Goal: Task Accomplishment & Management: Use online tool/utility

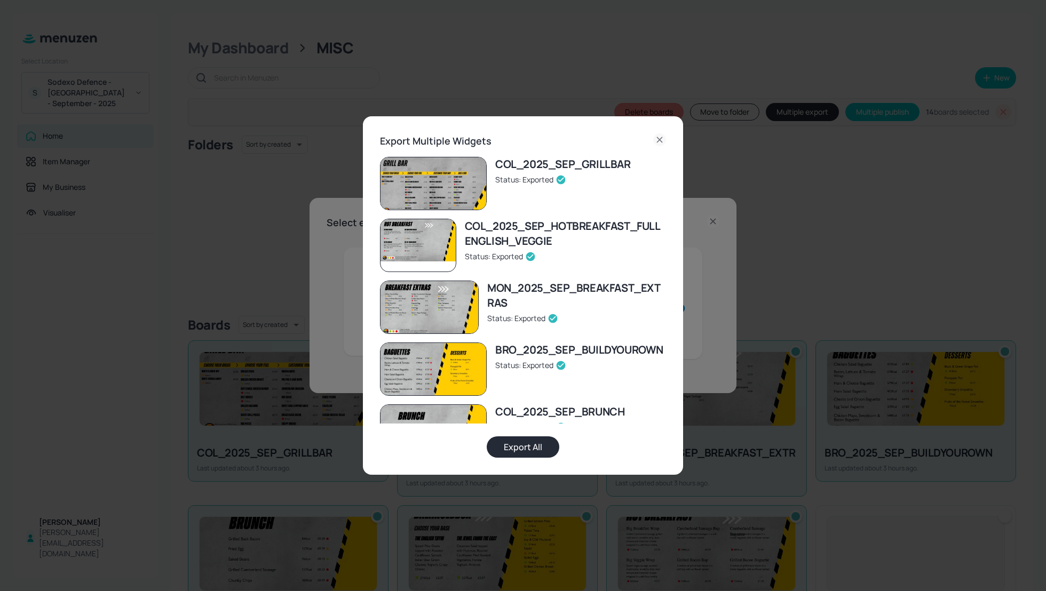
click at [663, 138] on icon at bounding box center [659, 139] width 13 height 13
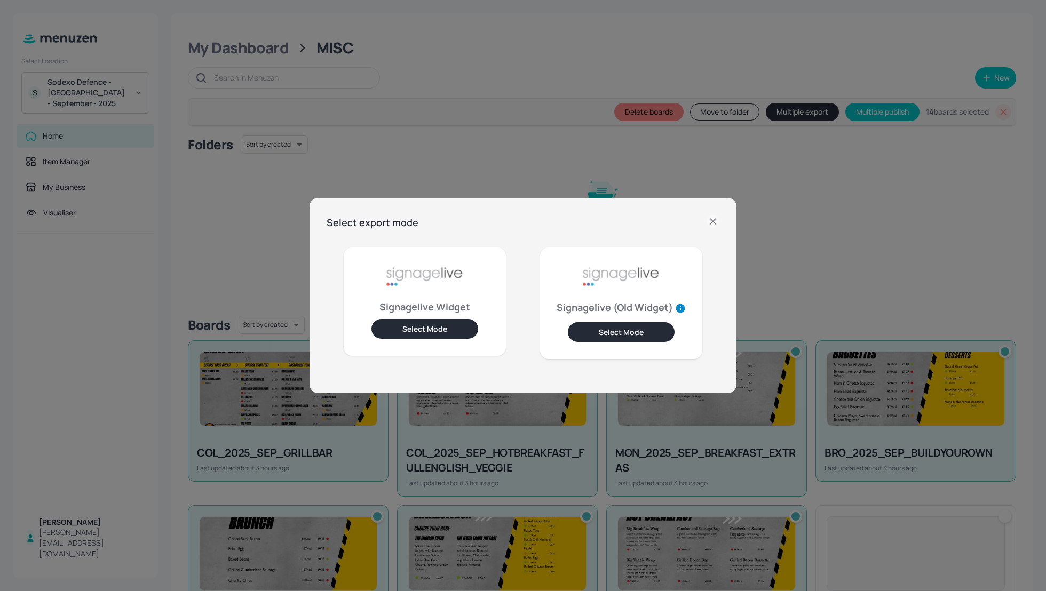
click at [477, 51] on div "Select export mode Signagelive Widget Select Mode Signagelive (Old Widget) Sele…" at bounding box center [523, 295] width 1046 height 591
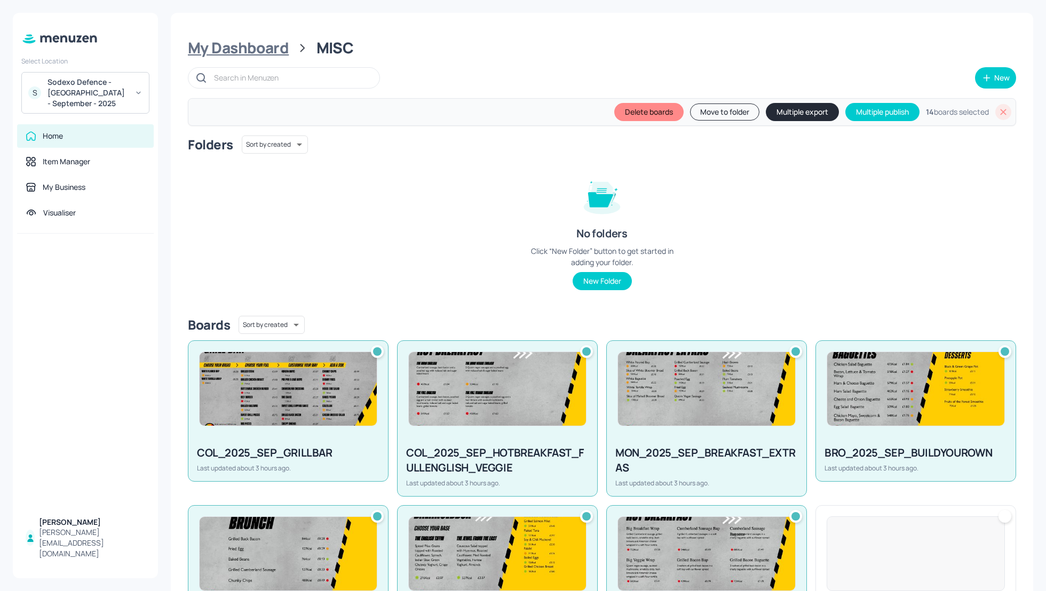
click at [227, 53] on div "My Dashboard" at bounding box center [238, 47] width 101 height 19
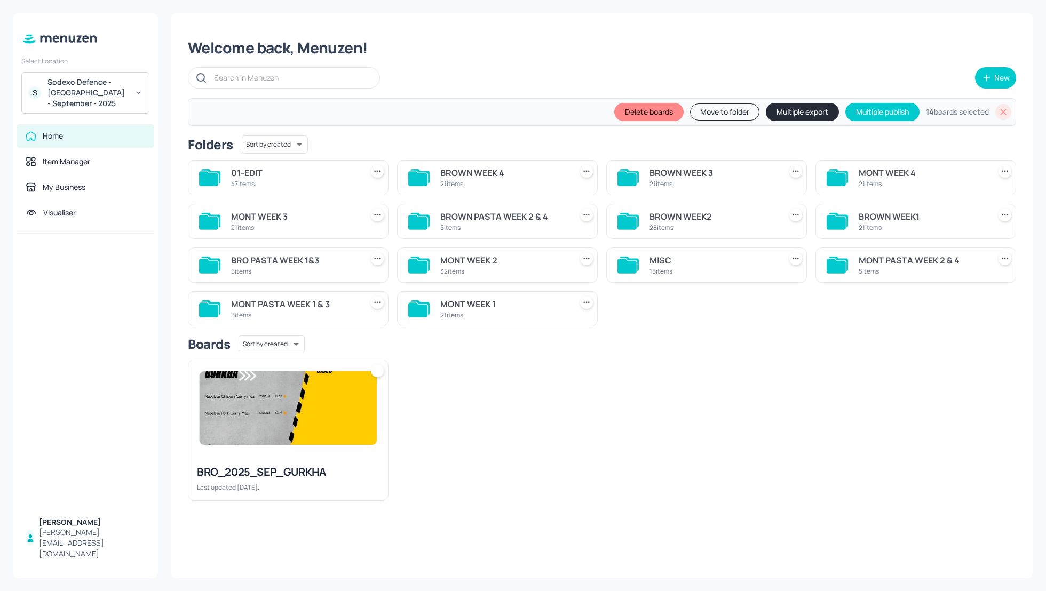
click at [544, 47] on div "Welcome back, Menuzen!" at bounding box center [602, 47] width 828 height 19
click at [653, 382] on div "BRO_2025_SEP_GURKHA Last updated [DATE]." at bounding box center [597, 426] width 837 height 150
click at [92, 93] on div "Sodexo Defence - [GEOGRAPHIC_DATA] - September - 2025" at bounding box center [87, 93] width 81 height 32
click at [94, 202] on div "Sodexo Defence - PAC - [DATE]" at bounding box center [94, 205] width 91 height 6
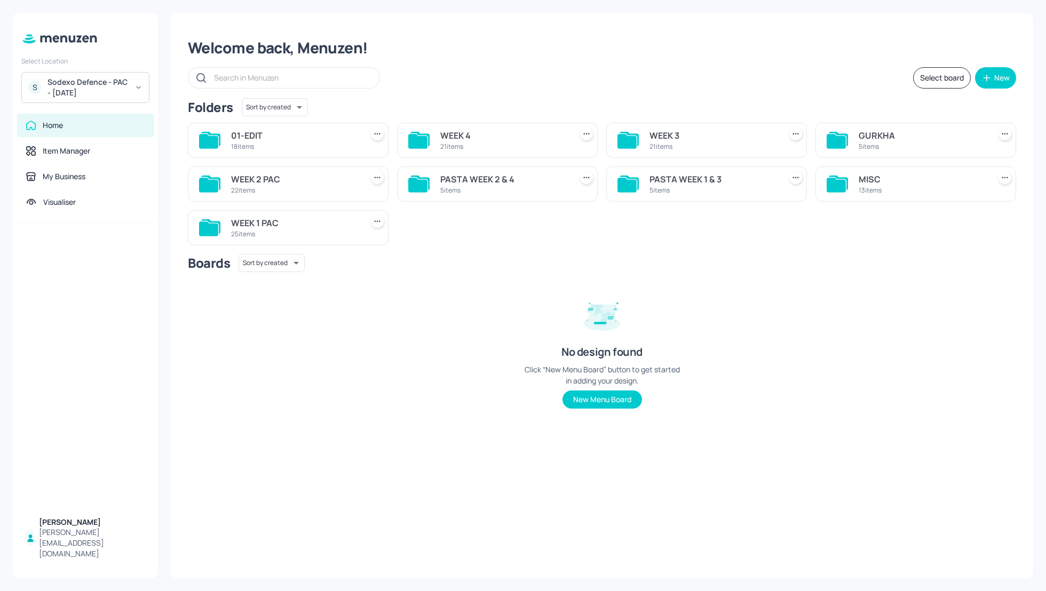
click at [866, 183] on div "MISC" at bounding box center [922, 179] width 127 height 13
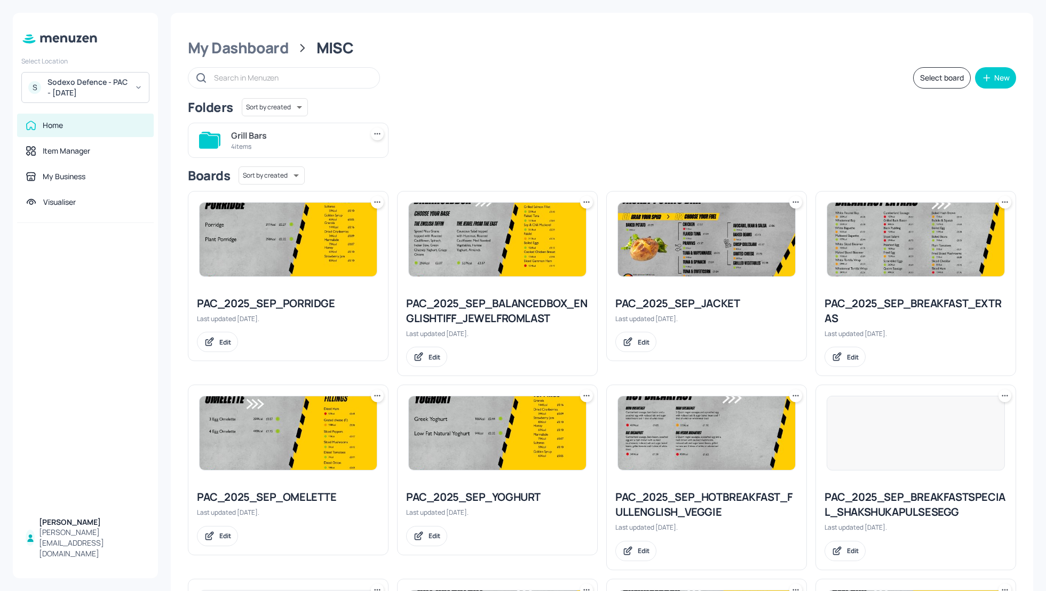
click at [860, 155] on div "Grill Bars 4 items" at bounding box center [597, 136] width 837 height 44
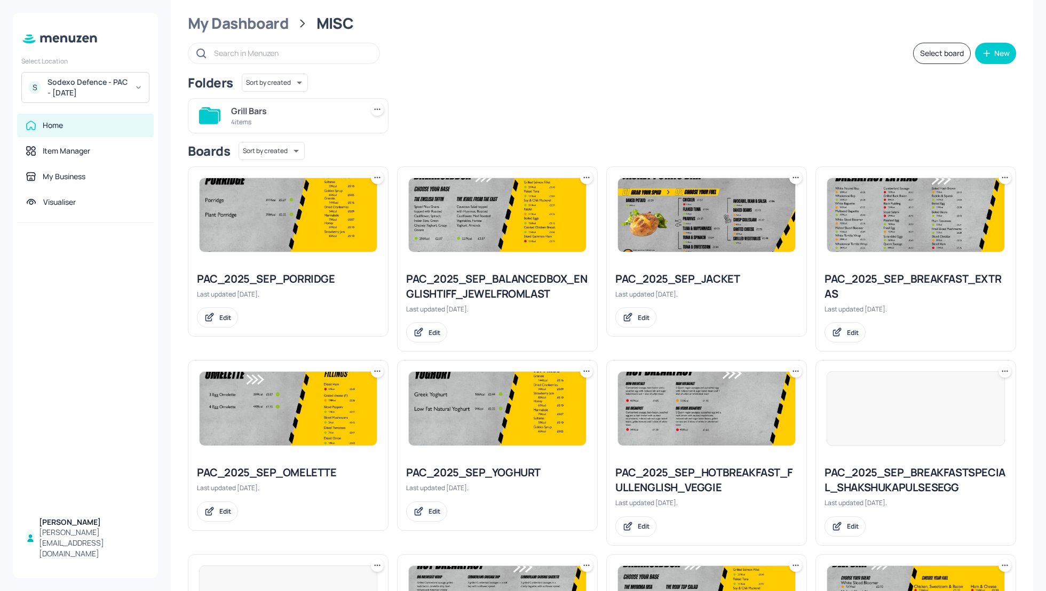
scroll to position [28, 0]
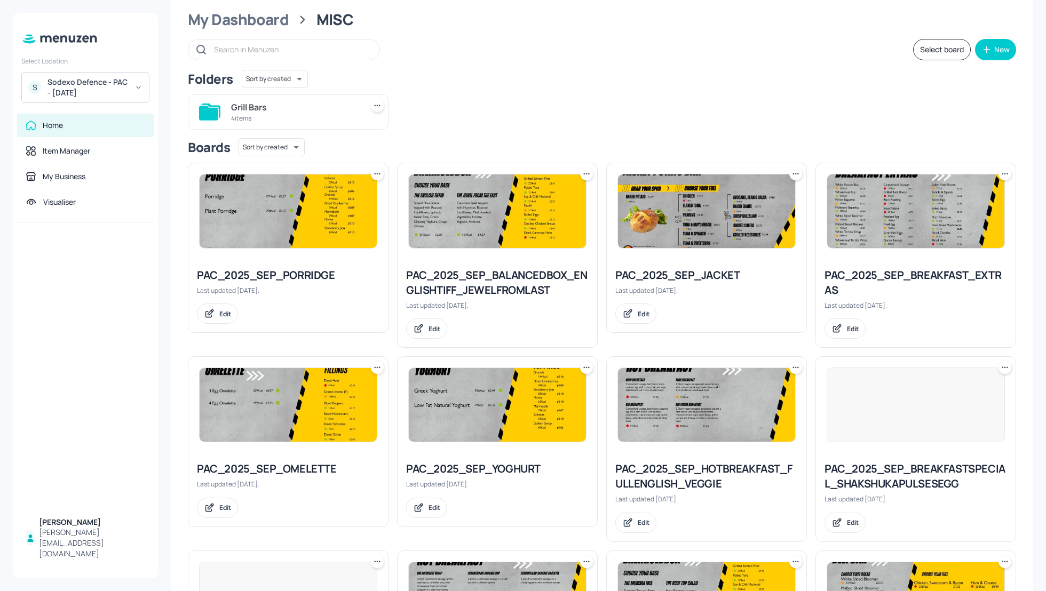
click at [904, 472] on div "PAC_2025_SEP_BREAKFASTSPECIAL_SHAKSHUKAPULSESEGG" at bounding box center [915, 477] width 183 height 30
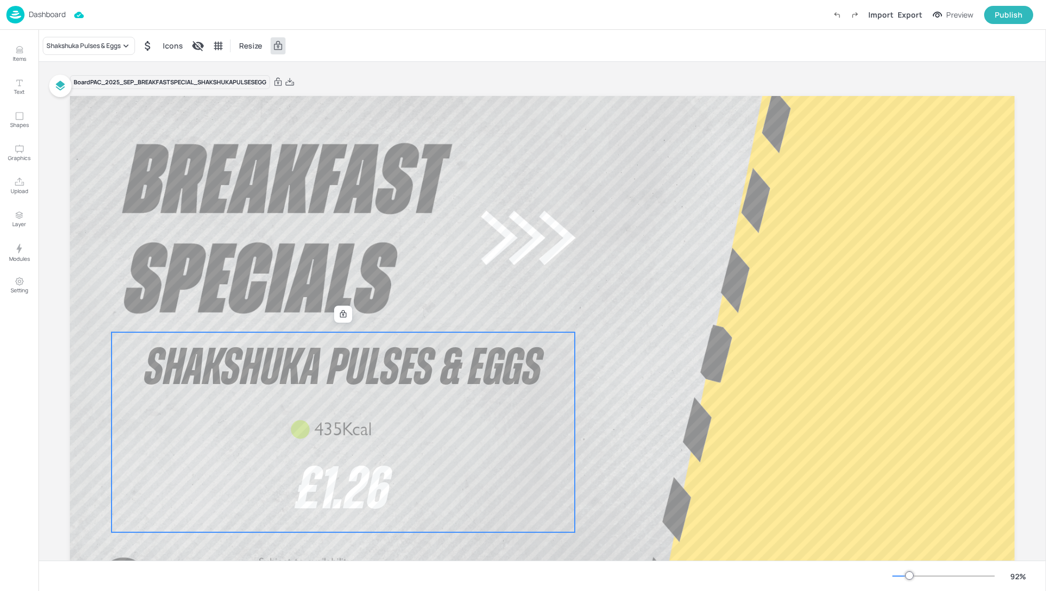
click at [365, 511] on span "£1.26" at bounding box center [343, 491] width 92 height 60
click at [346, 318] on div at bounding box center [343, 314] width 14 height 14
click at [335, 315] on icon "Edit Item" at bounding box center [335, 315] width 5 height 5
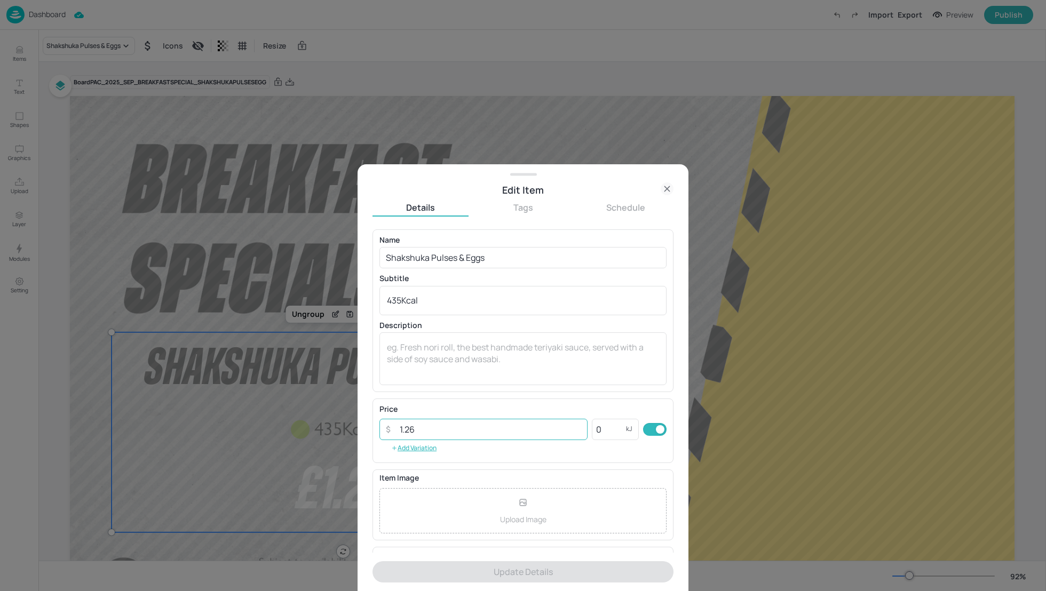
click at [420, 430] on input "1.26" at bounding box center [490, 429] width 194 height 21
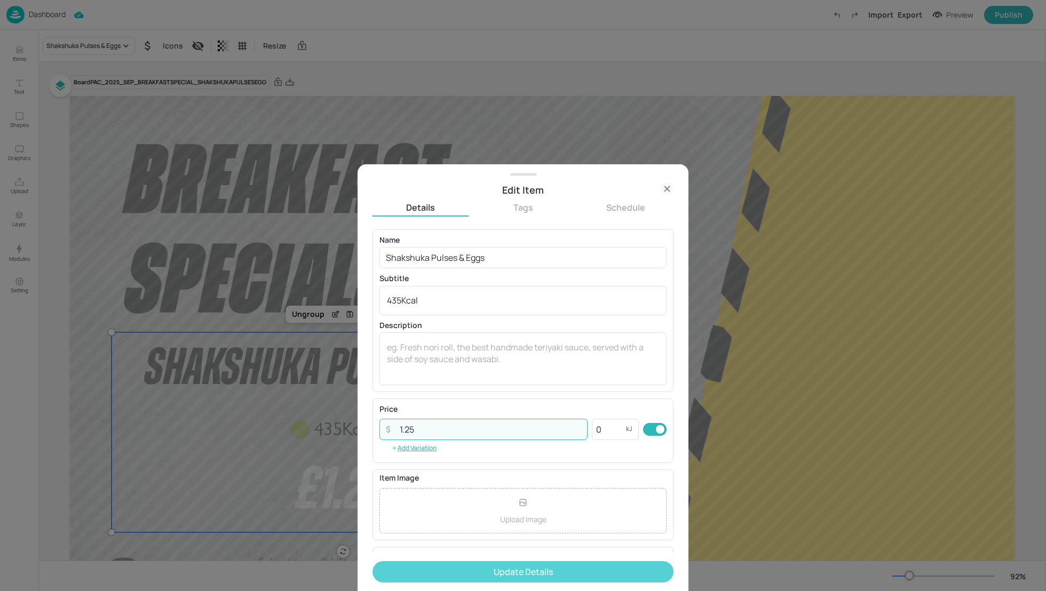
type input "1.25"
click at [525, 572] on button "Update Details" at bounding box center [522, 571] width 301 height 21
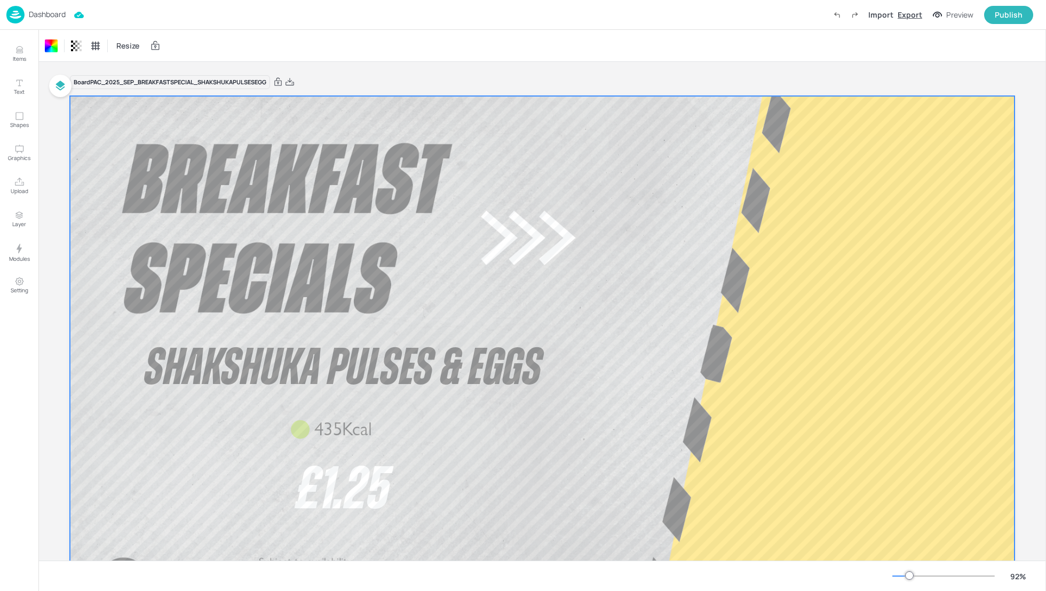
click at [912, 16] on div "Export" at bounding box center [910, 14] width 25 height 11
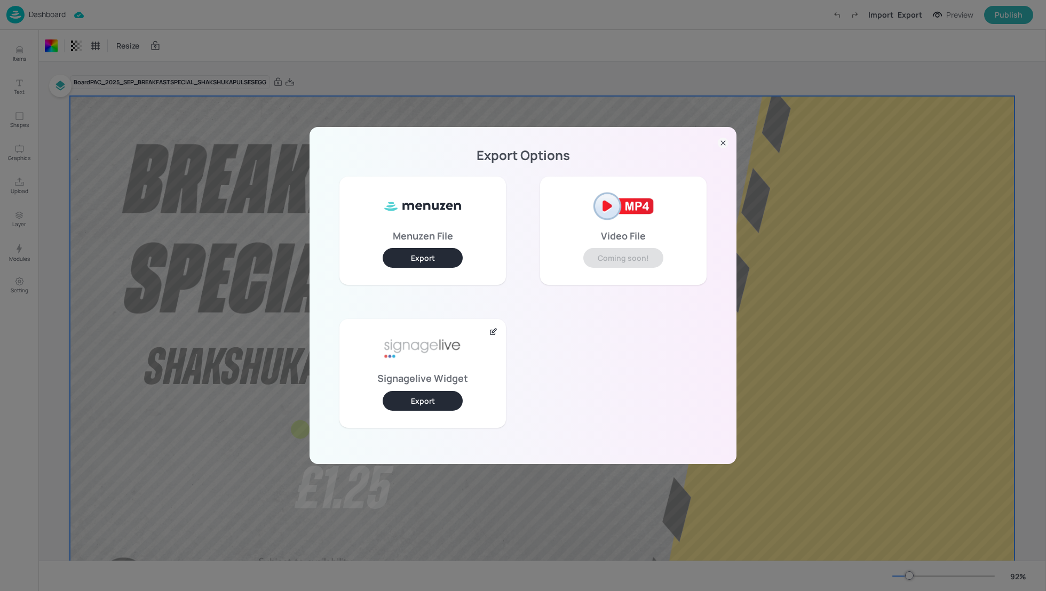
click at [429, 402] on button "Export" at bounding box center [423, 401] width 80 height 20
